Goal: Entertainment & Leisure: Browse casually

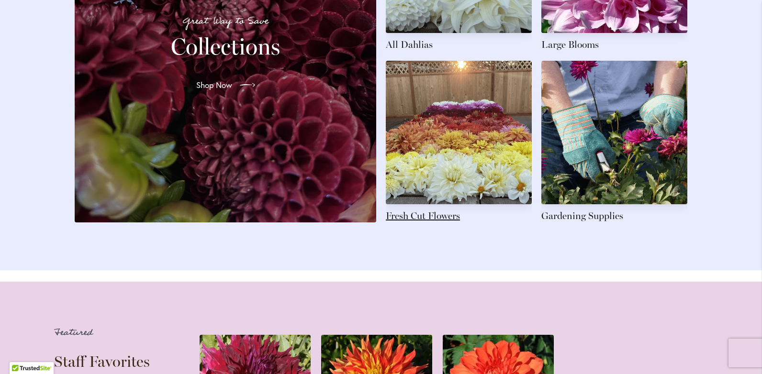
scroll to position [1580, 0]
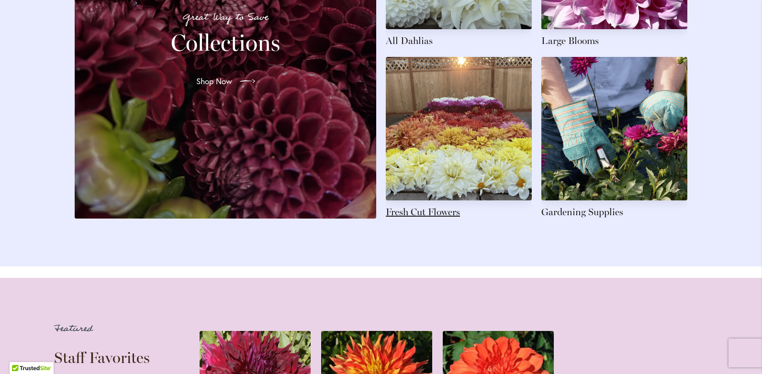
click at [421, 216] on link at bounding box center [459, 138] width 146 height 162
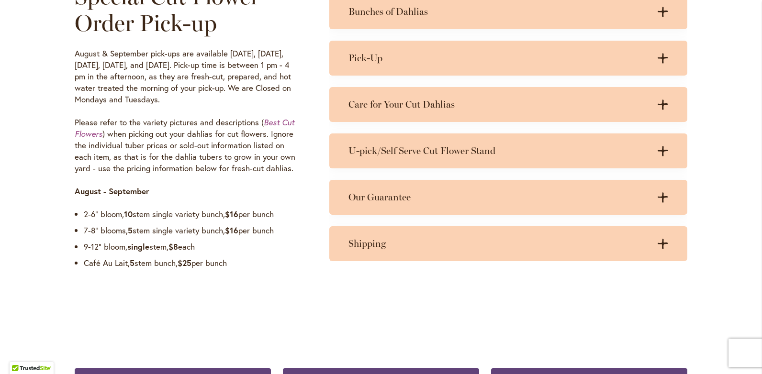
scroll to position [766, 0]
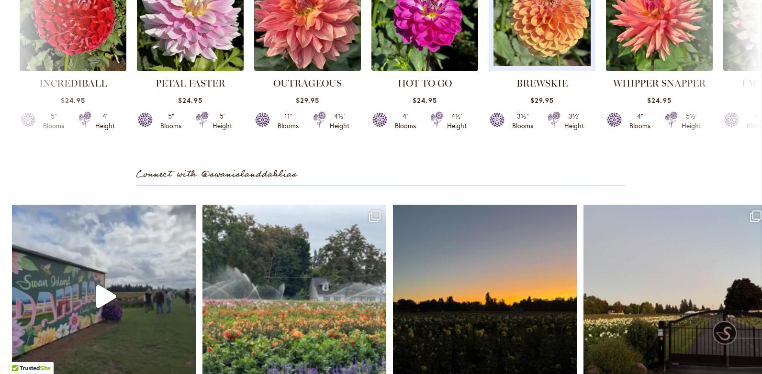
scroll to position [2777, 0]
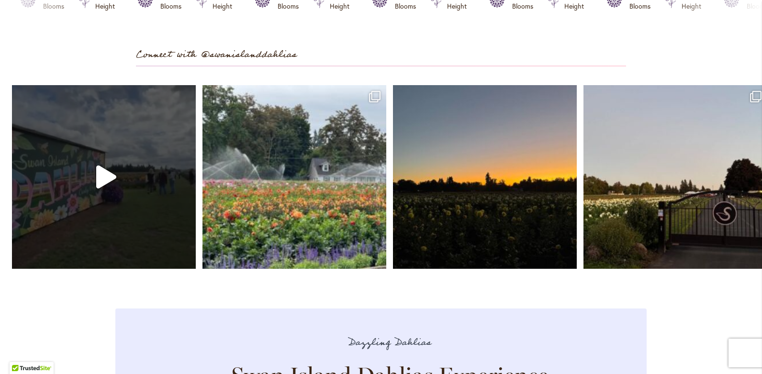
click at [105, 188] on icon "Play" at bounding box center [106, 177] width 20 height 23
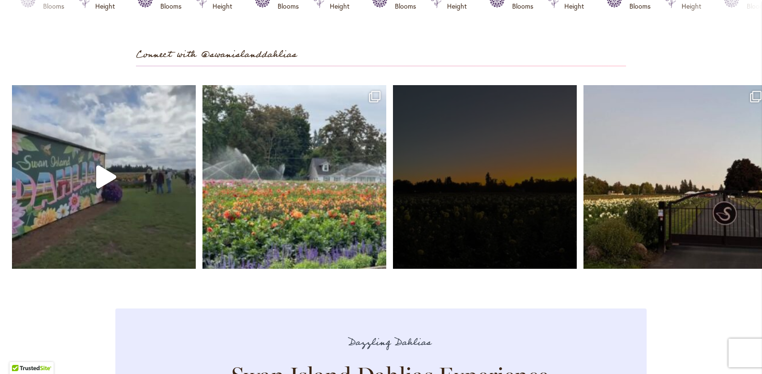
click at [474, 213] on link "Open" at bounding box center [485, 177] width 184 height 184
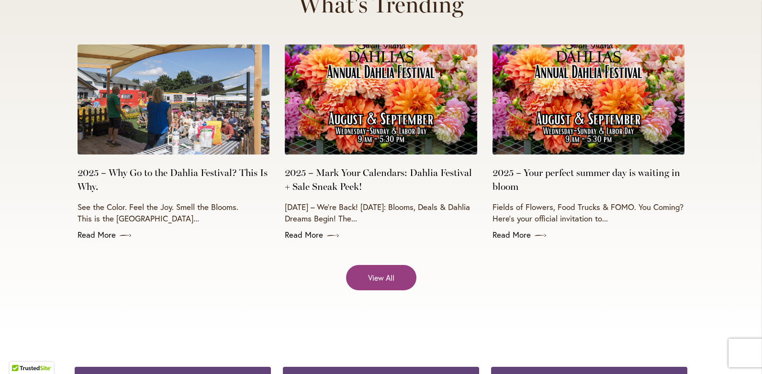
scroll to position [3830, 0]
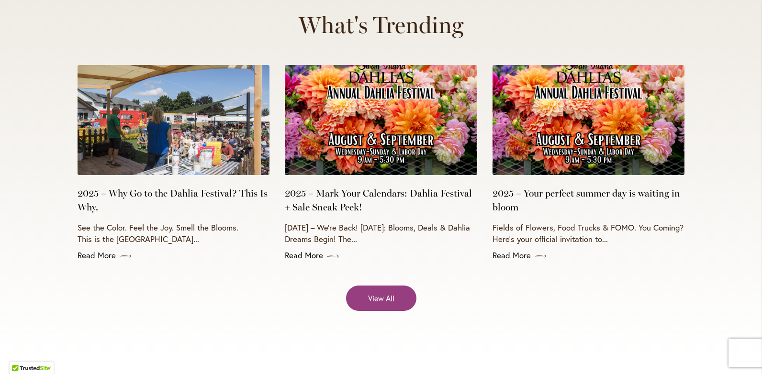
click at [597, 105] on img at bounding box center [589, 120] width 192 height 110
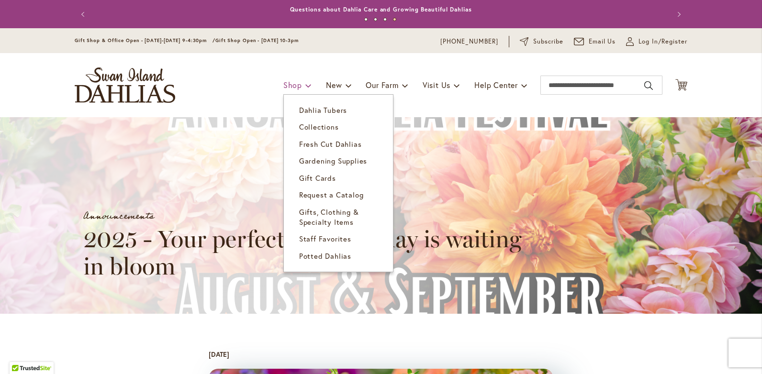
click at [292, 86] on span "Shop" at bounding box center [292, 85] width 19 height 10
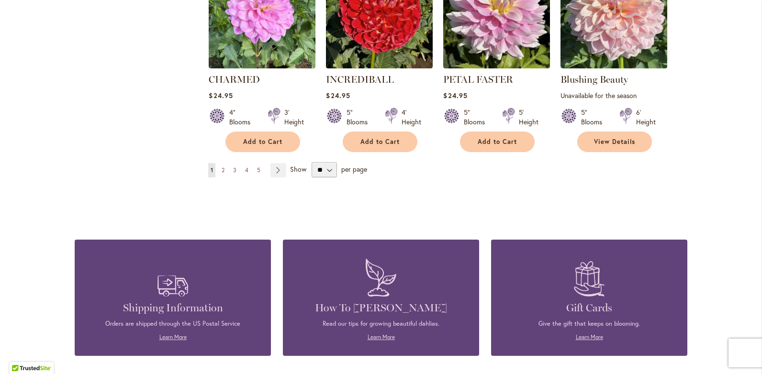
scroll to position [814, 0]
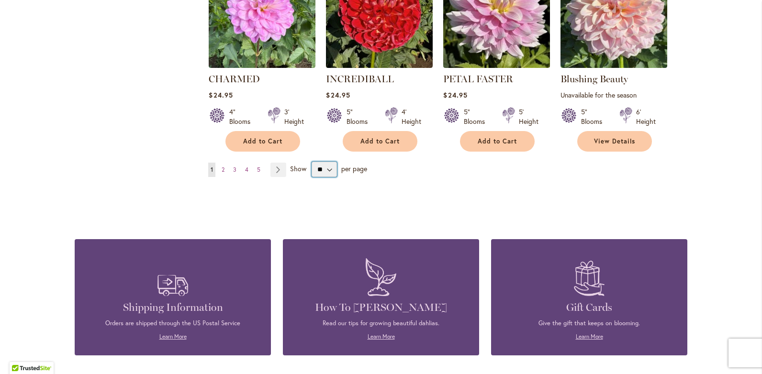
click at [320, 173] on select "** ** ** **" at bounding box center [324, 169] width 25 height 15
select select "**"
click at [312, 162] on select "** ** ** **" at bounding box center [324, 169] width 25 height 15
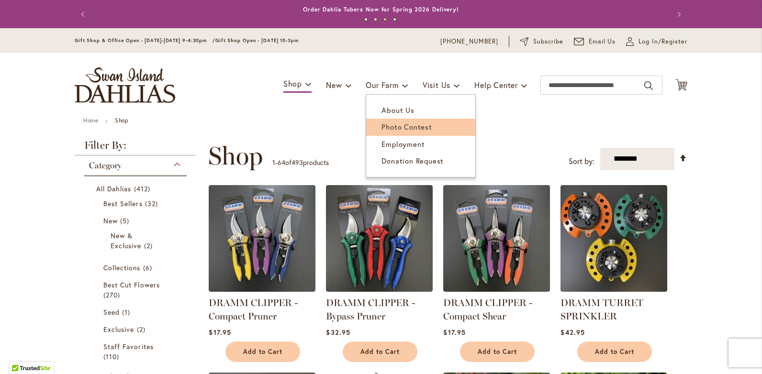
click at [397, 128] on span "Photo Contest" at bounding box center [407, 127] width 50 height 10
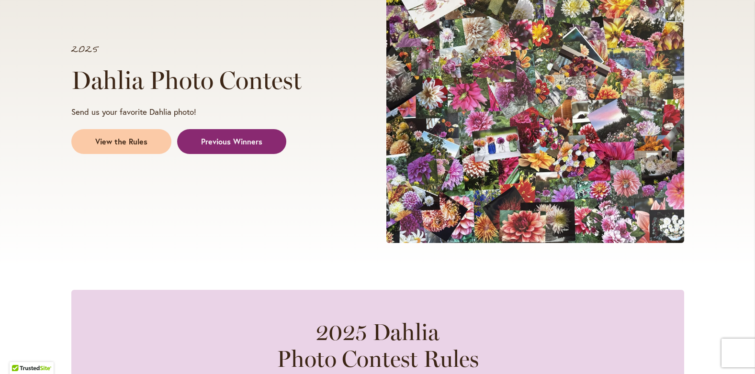
scroll to position [162, 0]
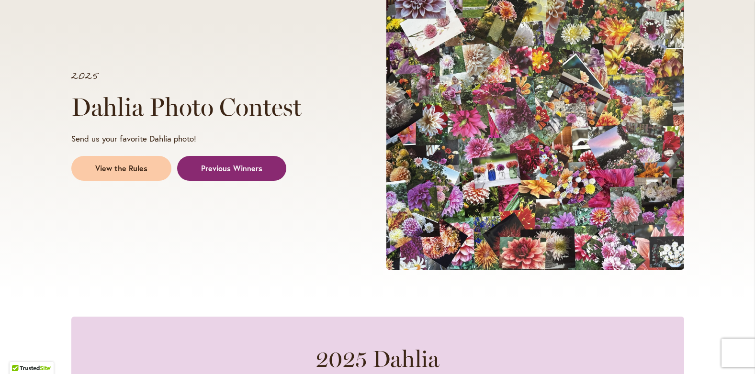
click at [229, 164] on span "Previous Winners" at bounding box center [231, 168] width 61 height 11
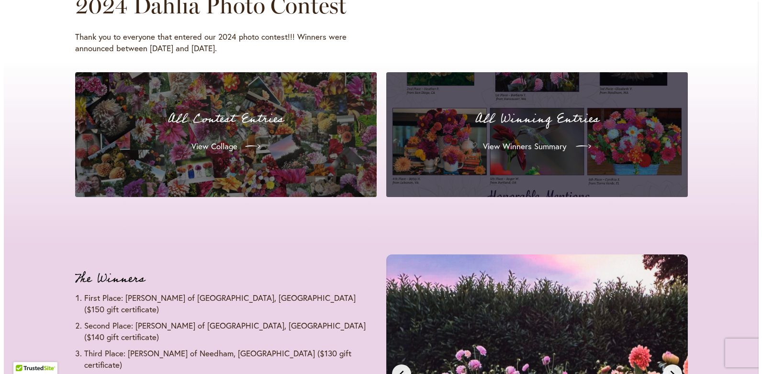
scroll to position [935, 0]
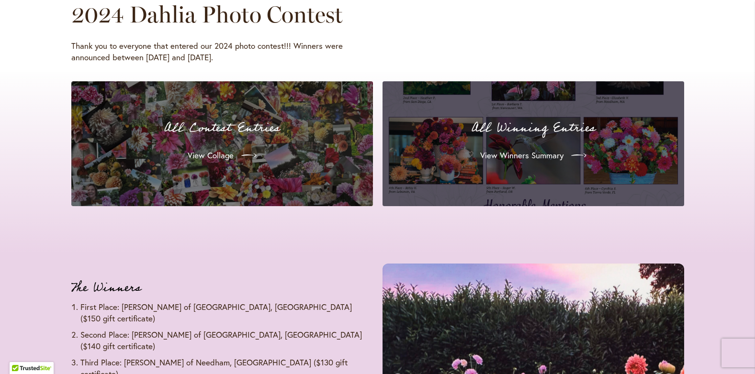
click at [529, 141] on div "All Winning Entries View Winners Summary" at bounding box center [533, 144] width 279 height 102
click at [548, 154] on span "View Winners Summary" at bounding box center [520, 155] width 83 height 11
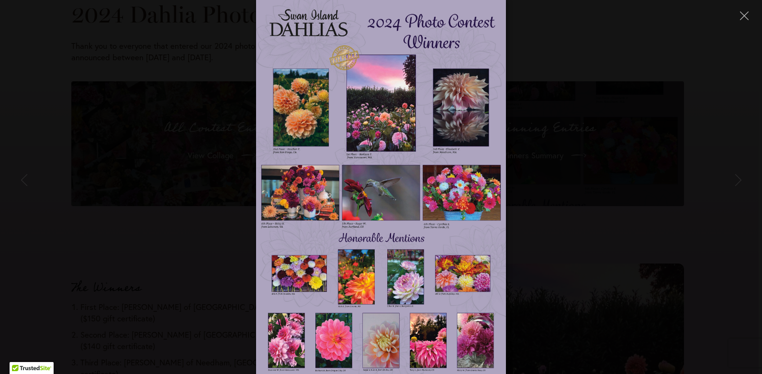
click at [590, 235] on div at bounding box center [381, 187] width 762 height 374
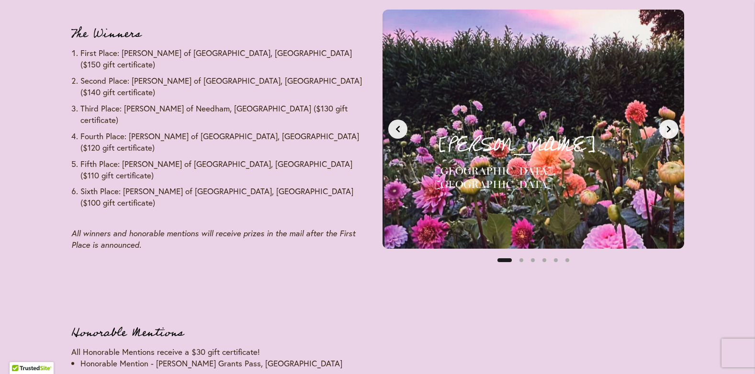
scroll to position [1174, 0]
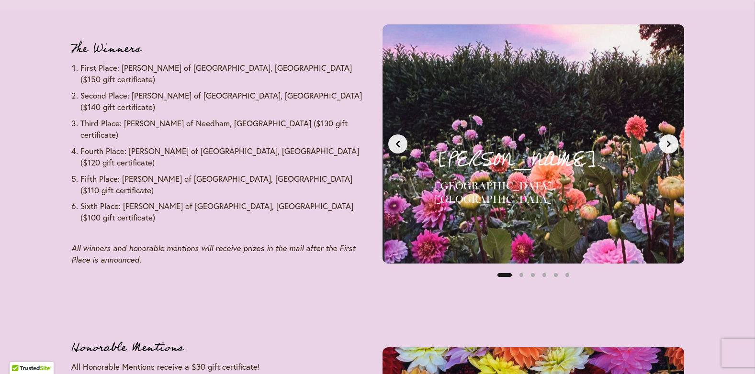
click at [665, 136] on button "Next slide" at bounding box center [668, 144] width 19 height 19
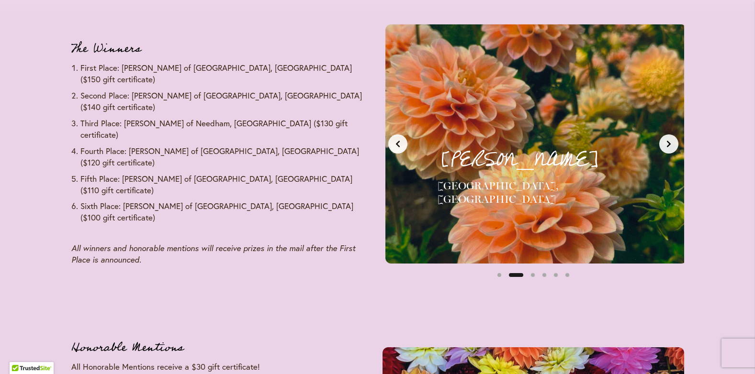
scroll to position [0, 316]
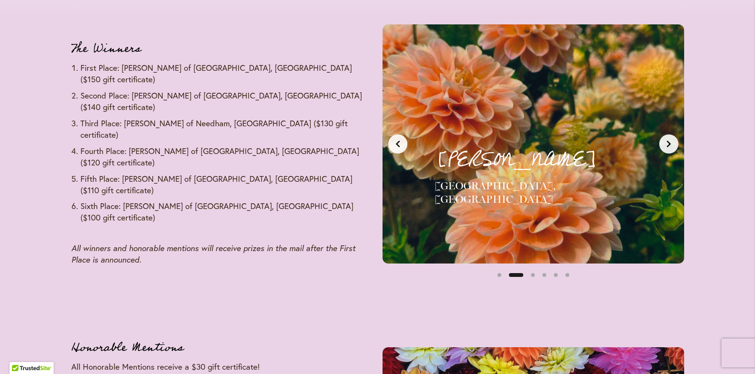
click at [668, 139] on button "Next slide" at bounding box center [668, 144] width 19 height 19
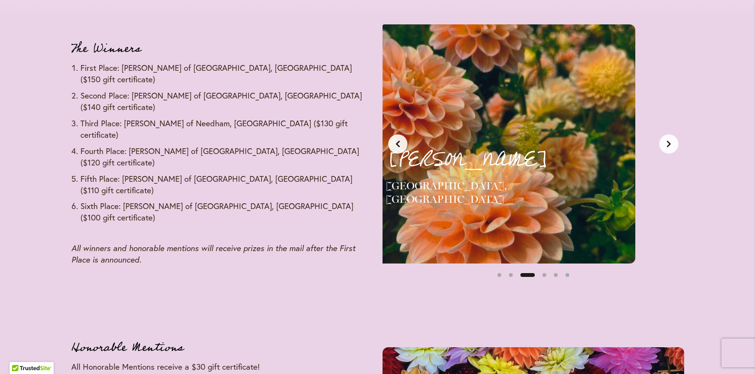
scroll to position [0, 632]
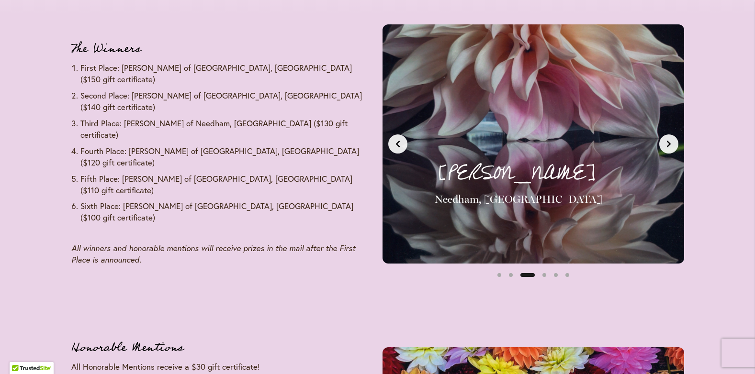
click at [667, 139] on button "Next slide" at bounding box center [668, 144] width 19 height 19
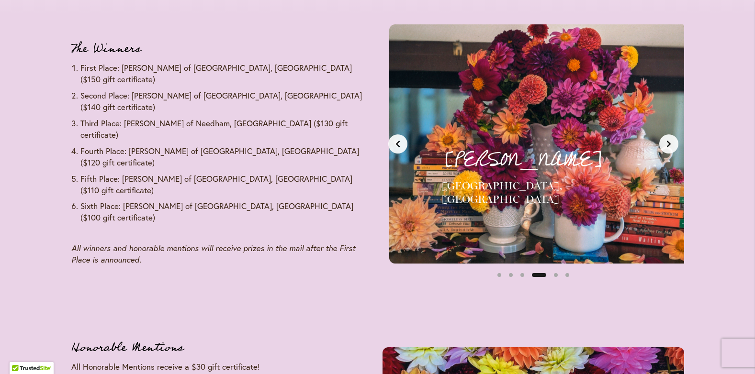
scroll to position [0, 948]
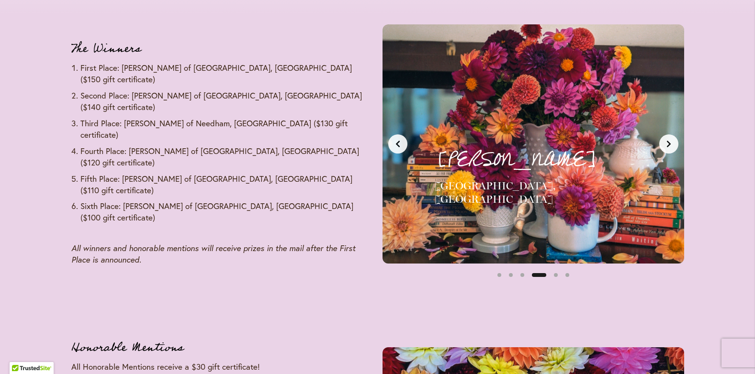
click at [666, 139] on button "Next slide" at bounding box center [668, 144] width 19 height 19
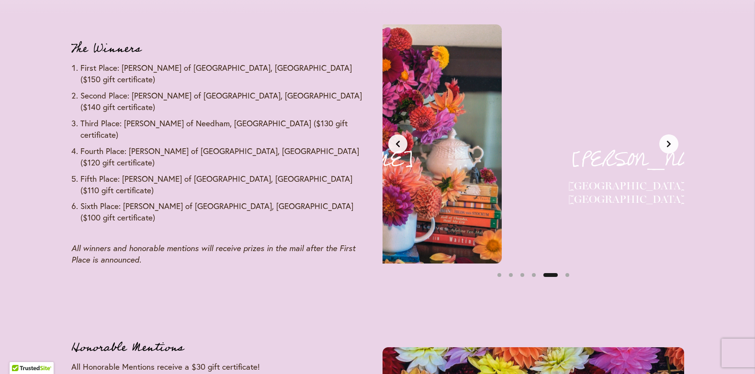
scroll to position [0, 1264]
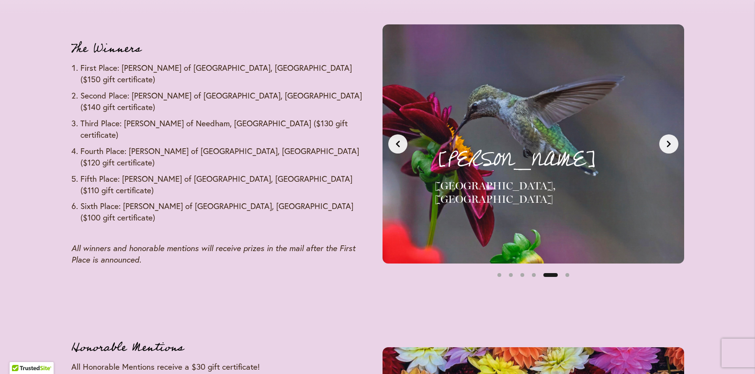
click at [666, 139] on button "Next slide" at bounding box center [668, 144] width 19 height 19
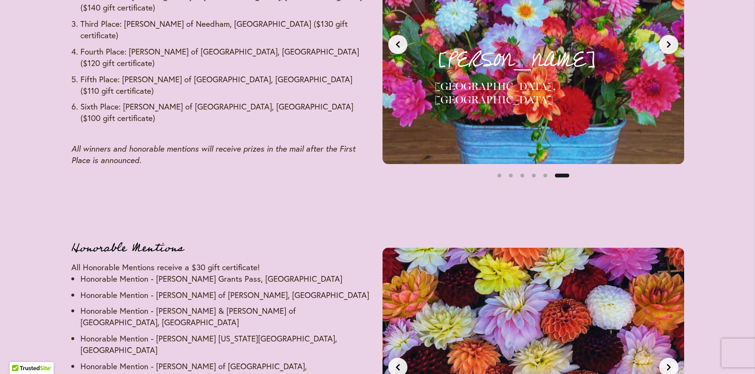
scroll to position [1462, 0]
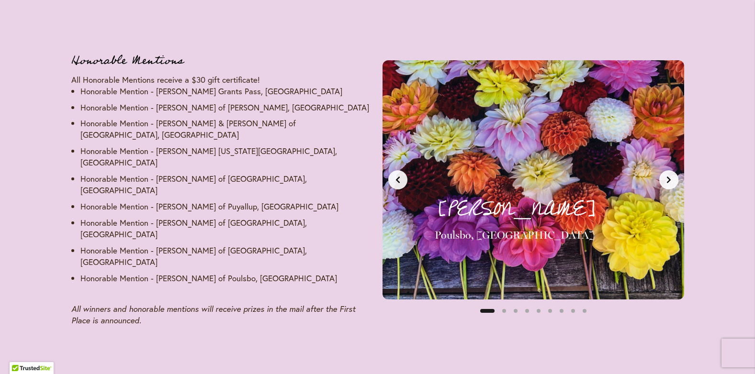
click at [666, 176] on icon "Next slide" at bounding box center [669, 180] width 8 height 8
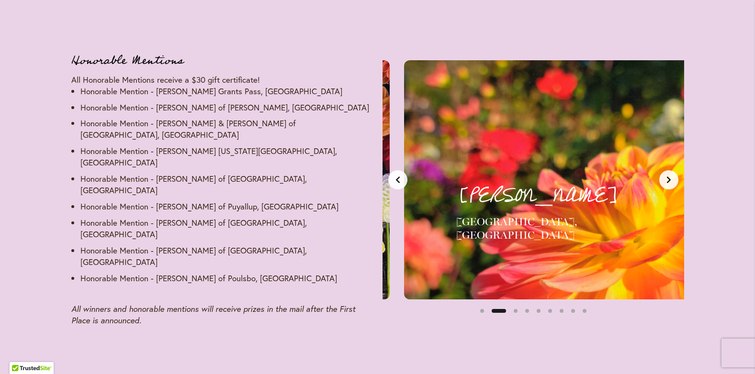
scroll to position [0, 316]
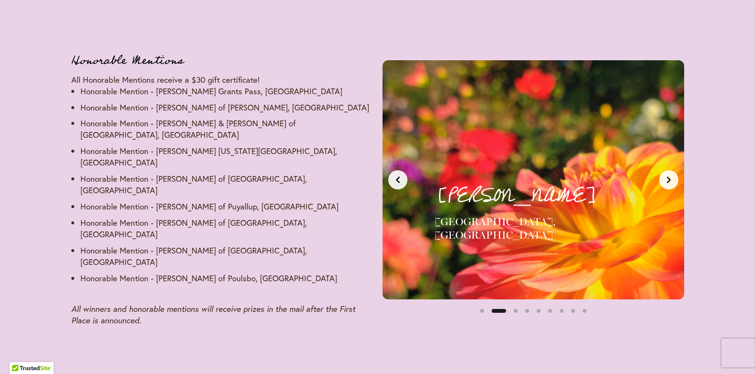
click at [666, 176] on icon "Next slide" at bounding box center [669, 180] width 8 height 8
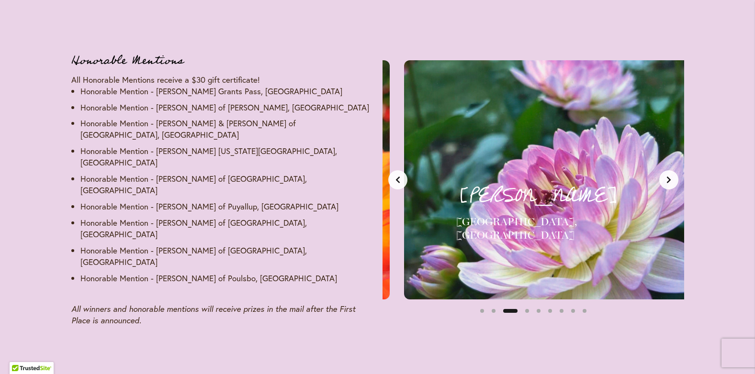
scroll to position [0, 632]
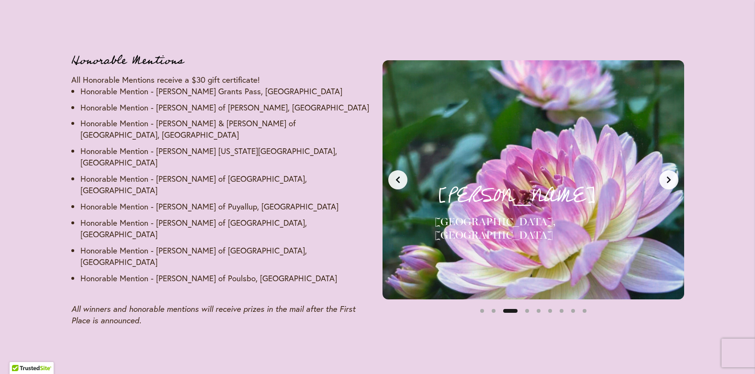
click at [666, 176] on icon "Next slide" at bounding box center [669, 180] width 8 height 8
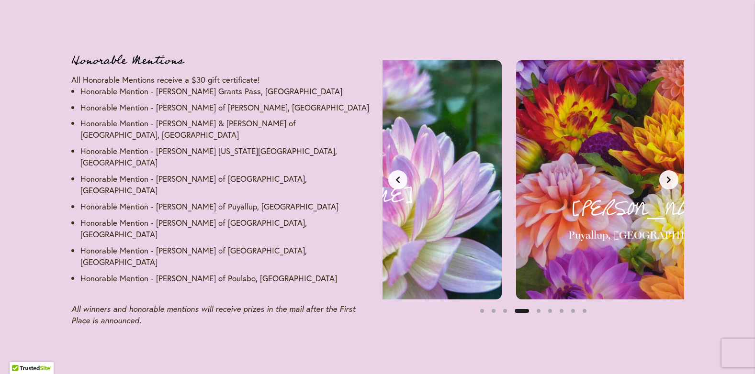
scroll to position [0, 948]
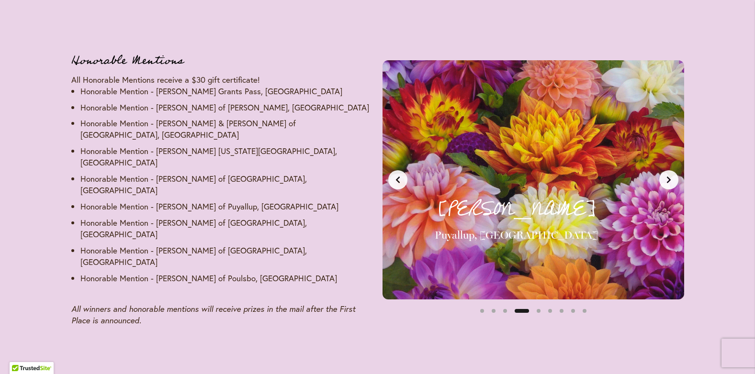
click at [666, 176] on icon "Next slide" at bounding box center [669, 180] width 8 height 8
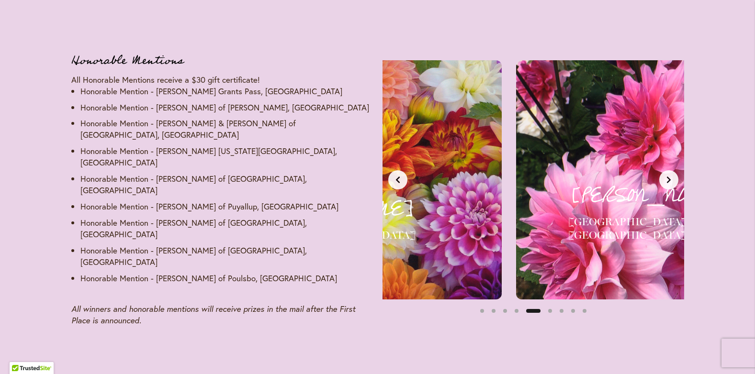
scroll to position [0, 1264]
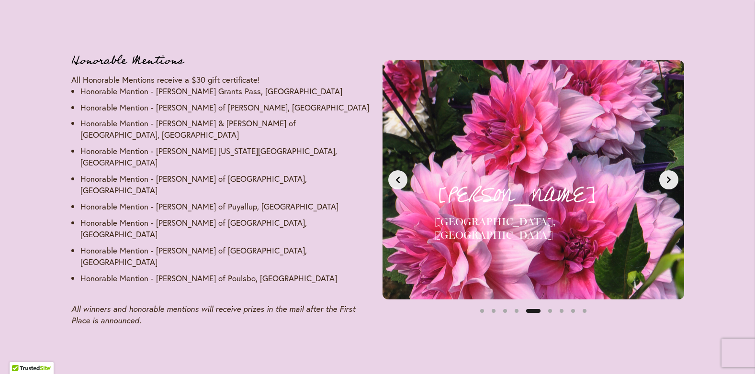
click at [666, 176] on icon "Next slide" at bounding box center [669, 180] width 8 height 8
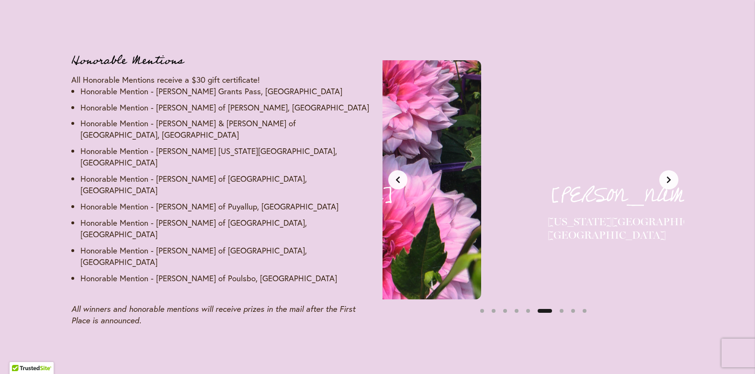
scroll to position [0, 1580]
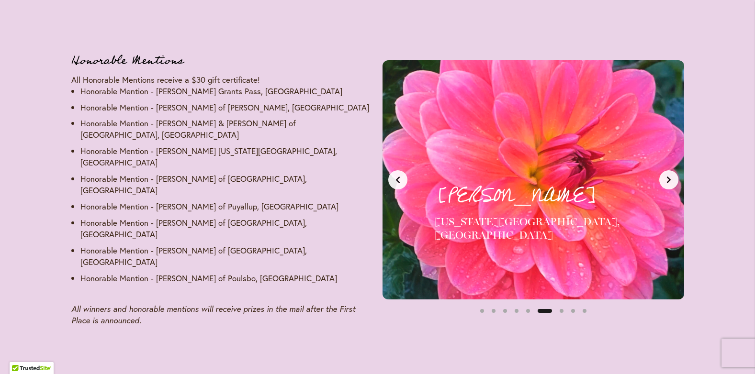
click at [666, 176] on icon "Next slide" at bounding box center [669, 180] width 8 height 8
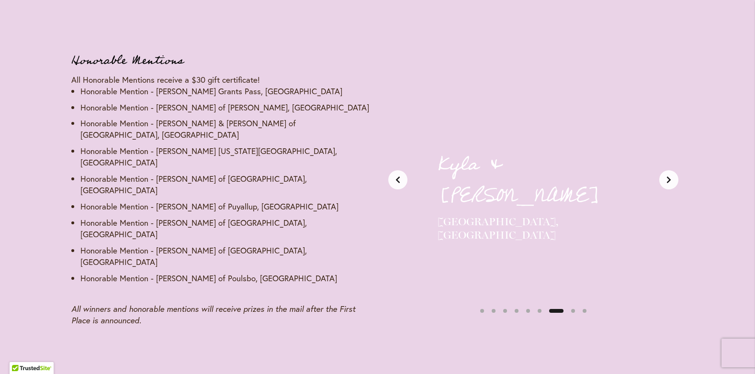
scroll to position [0, 1896]
